Goal: Information Seeking & Learning: Find specific fact

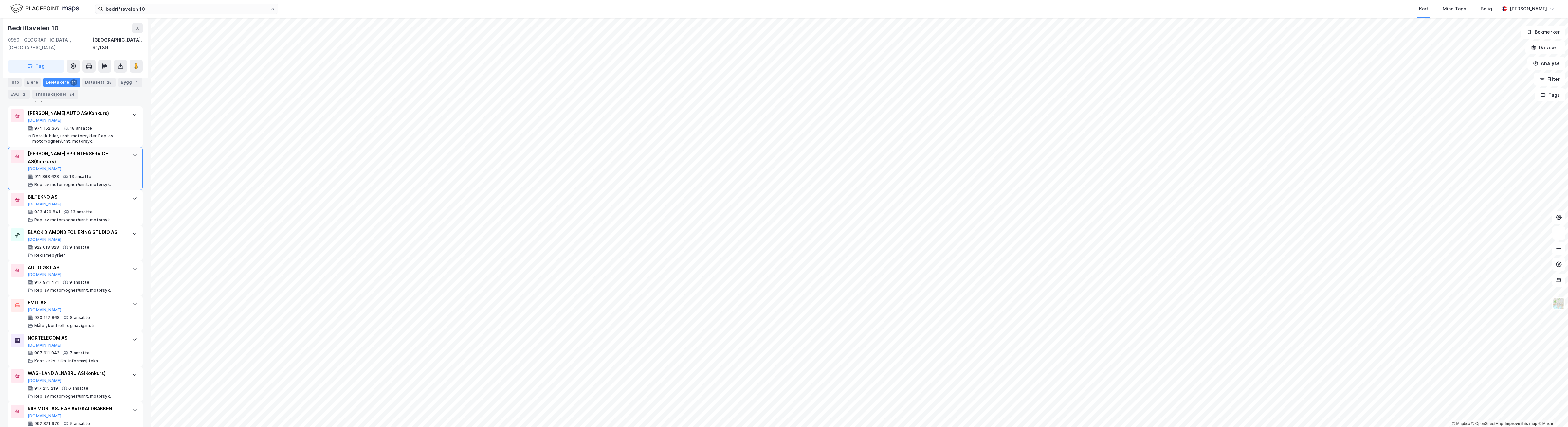
scroll to position [204, 0]
click at [70, 229] on div "BLACK DIAMOND FOLIERING STUDIO AS [DOMAIN_NAME]" at bounding box center [77, 231] width 97 height 14
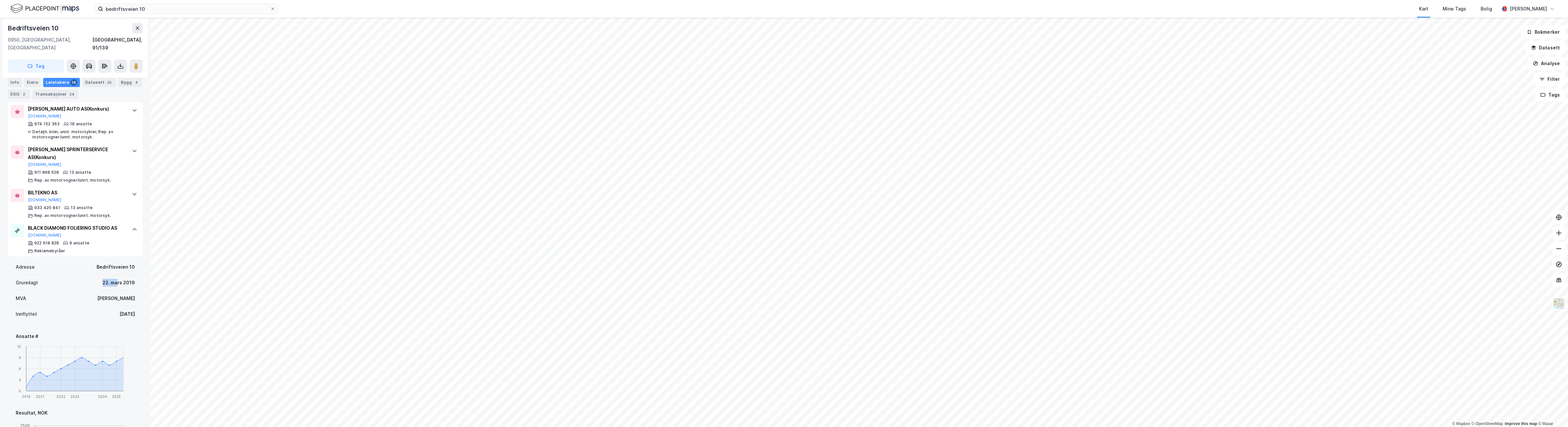
drag, startPoint x: 93, startPoint y: 274, endPoint x: 113, endPoint y: 276, distance: 20.1
click at [113, 276] on div "Grunnlagt 22. mars 2019" at bounding box center [75, 283] width 119 height 16
drag, startPoint x: 113, startPoint y: 276, endPoint x: 77, endPoint y: 303, distance: 45.0
click at [77, 306] on div "Innflyttet [DATE]" at bounding box center [75, 314] width 119 height 16
drag, startPoint x: 128, startPoint y: 305, endPoint x: 102, endPoint y: 305, distance: 26.0
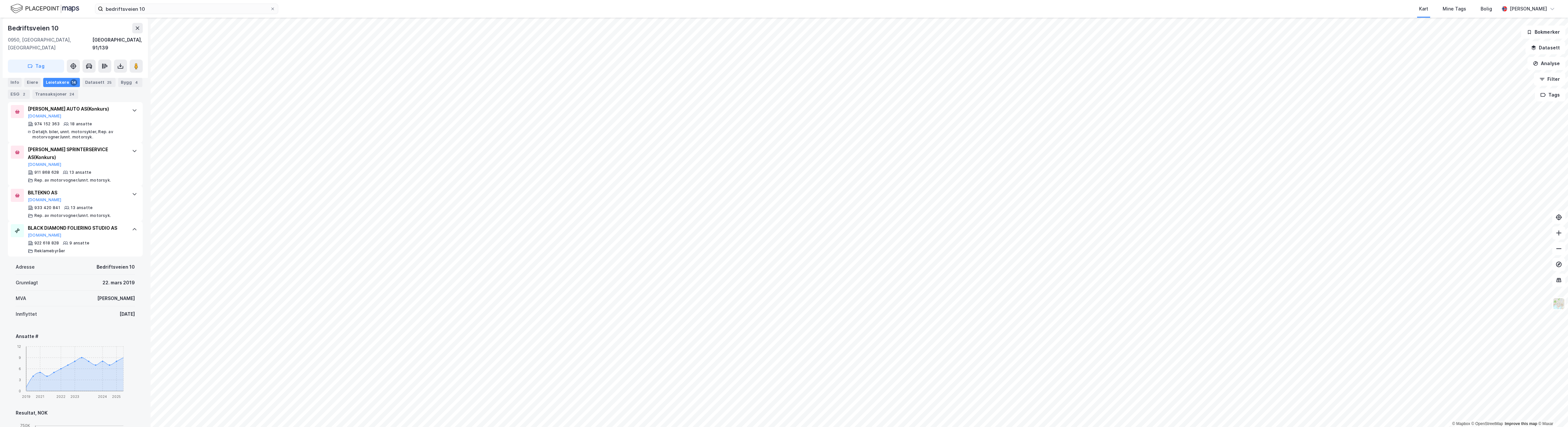
click at [102, 305] on div "Adresse [STREET_ADDRESS]. mars 2019 MVA Ja Innflyttet [DATE] Ansatte # 2019 202…" at bounding box center [75, 423] width 135 height 333
drag, startPoint x: 102, startPoint y: 305, endPoint x: 109, endPoint y: 304, distance: 7.1
click at [119, 310] on div "[DATE]" at bounding box center [127, 314] width 15 height 8
click at [90, 291] on div "MVA Ja" at bounding box center [75, 299] width 119 height 16
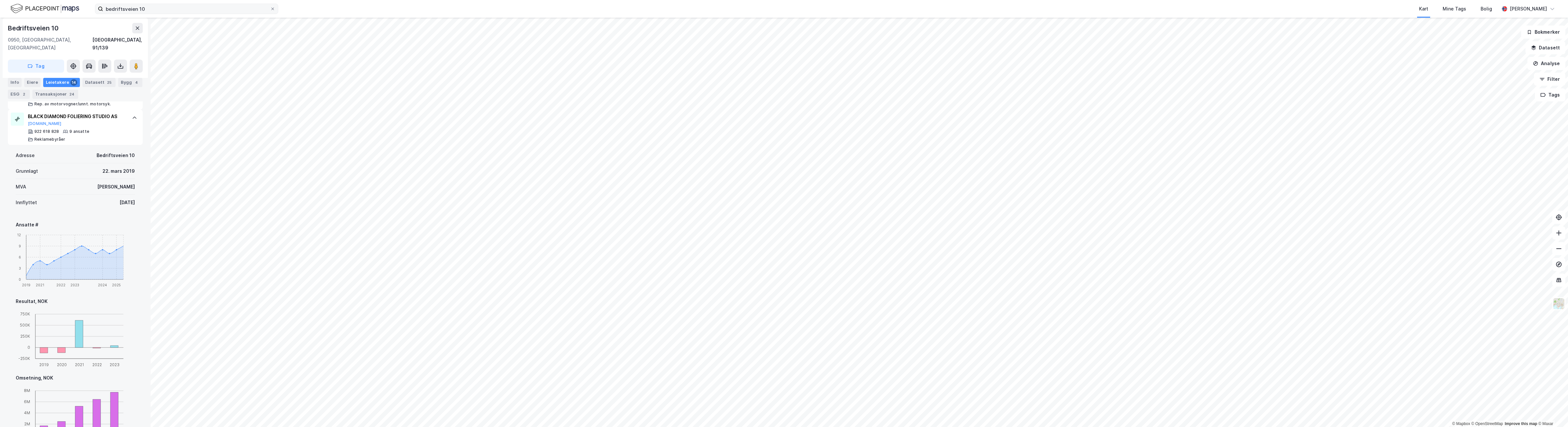
scroll to position [286, 0]
